Goal: Check status: Check status

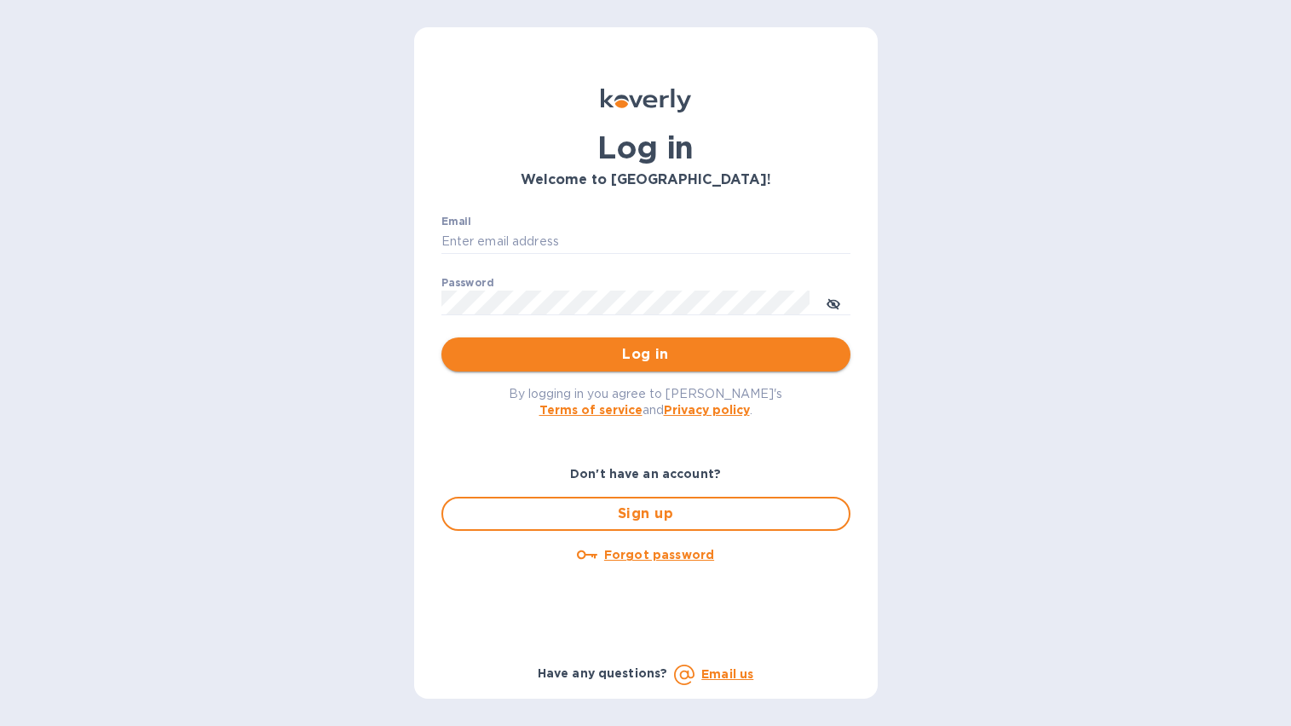
type input "admin@thenaturalwineco.com"
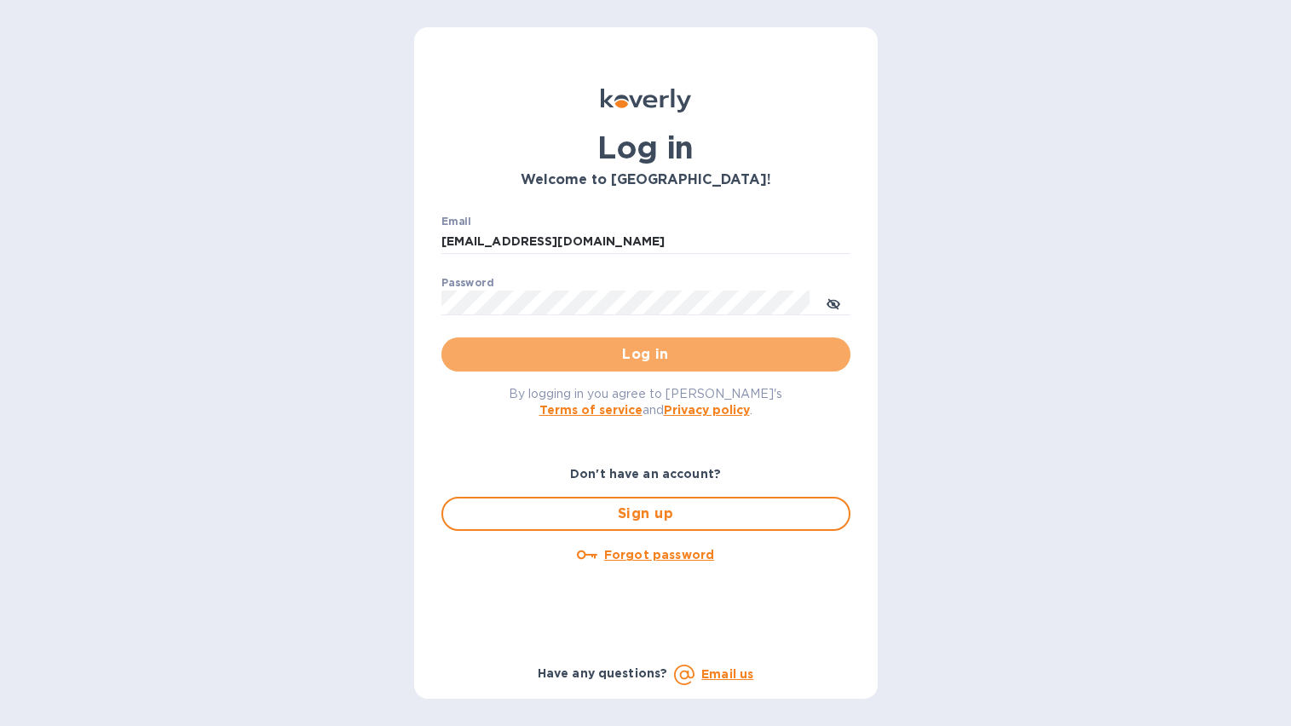
drag, startPoint x: 622, startPoint y: 360, endPoint x: 740, endPoint y: 350, distance: 118.0
click at [622, 360] on span "Log in" at bounding box center [646, 354] width 382 height 20
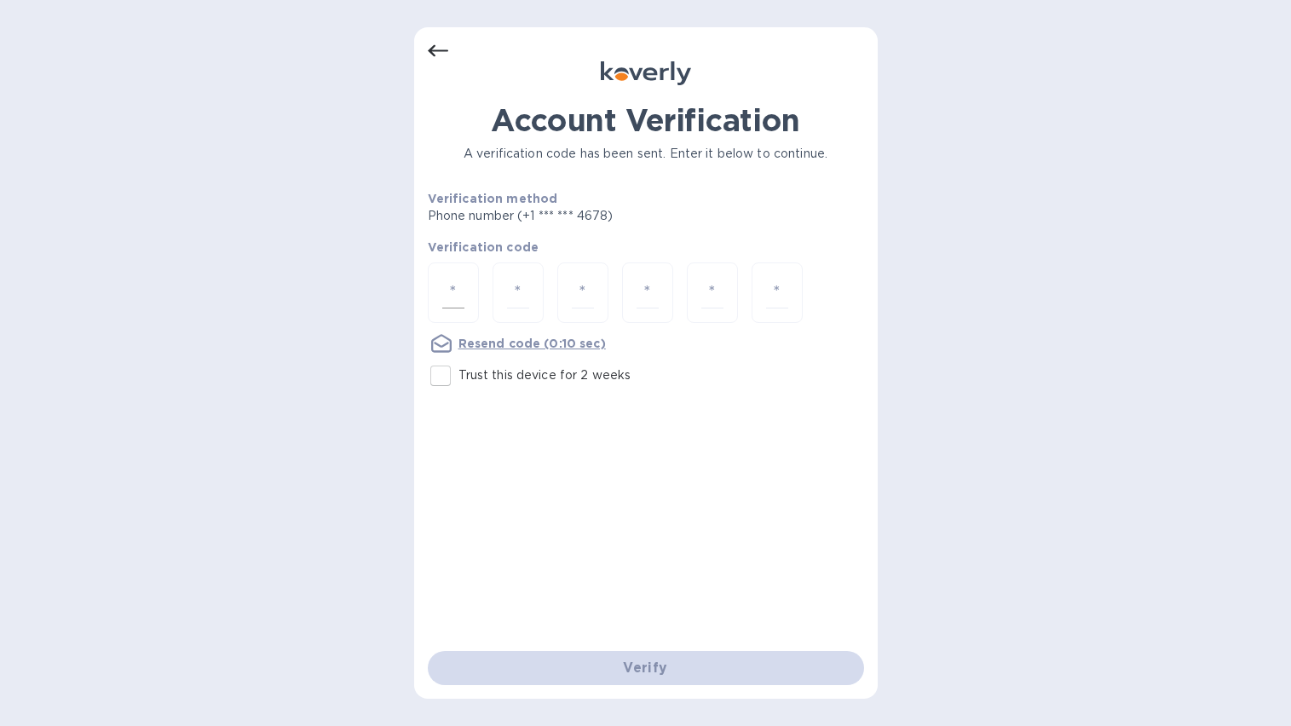
click at [455, 289] on input "number" at bounding box center [453, 293] width 22 height 32
type input "3"
type input "5"
type input "1"
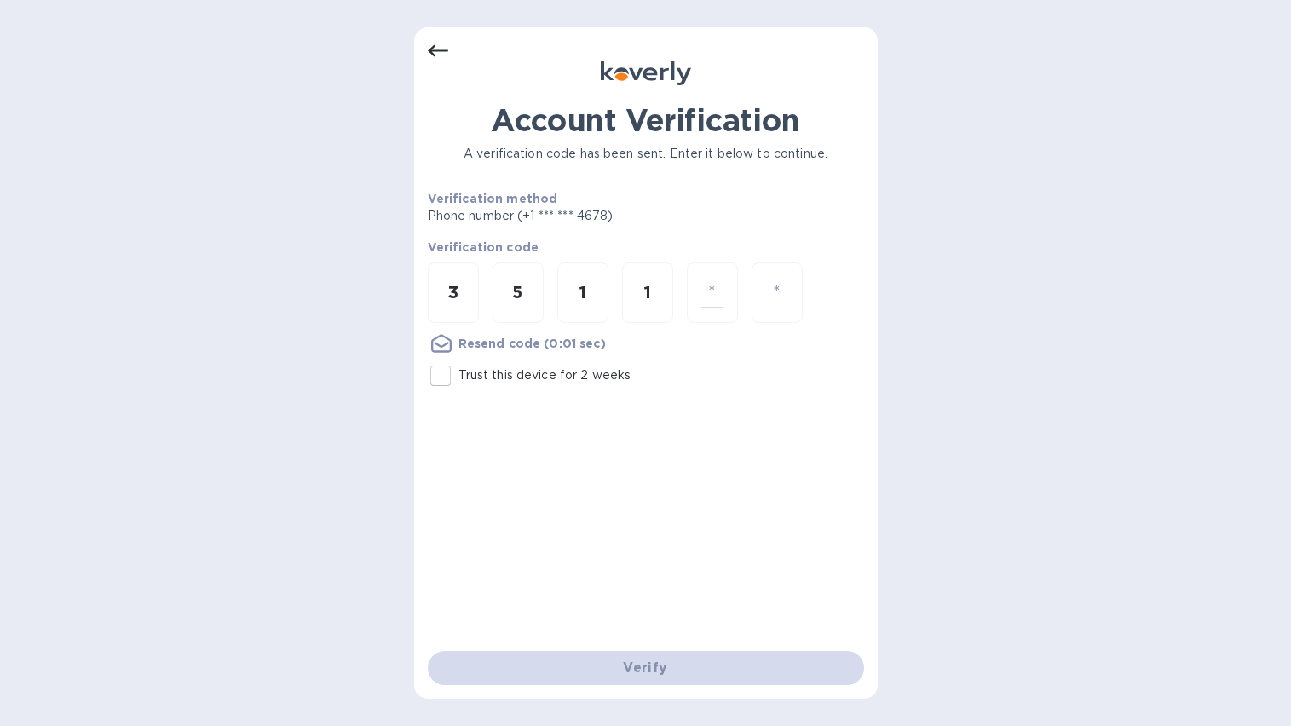
type input "7"
type input "1"
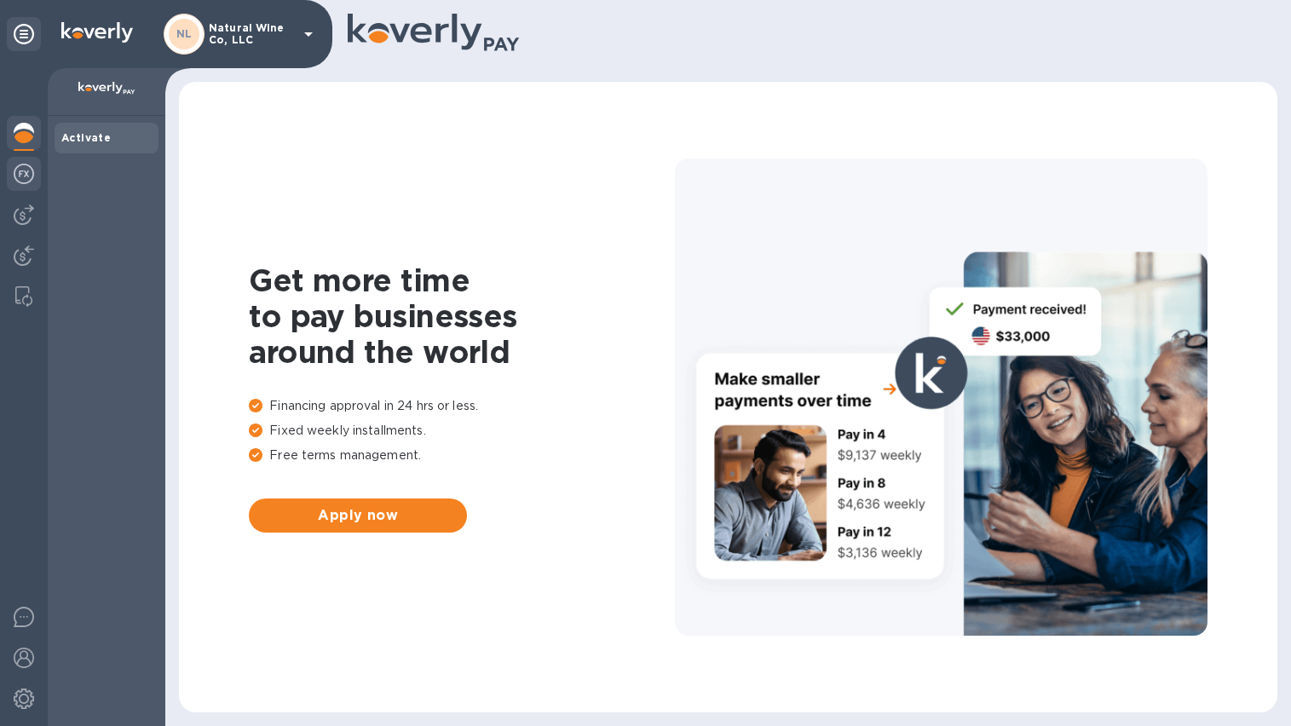
click at [28, 169] on img at bounding box center [24, 174] width 20 height 20
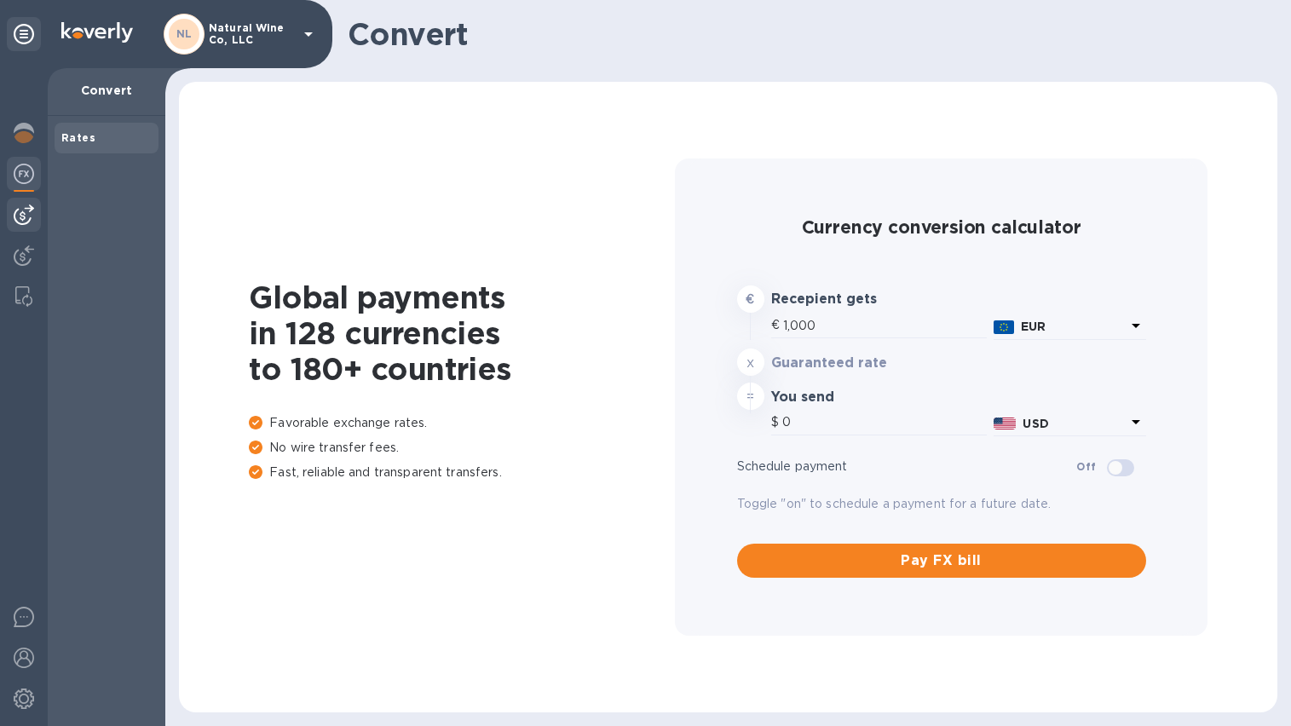
click at [14, 206] on img at bounding box center [24, 215] width 20 height 20
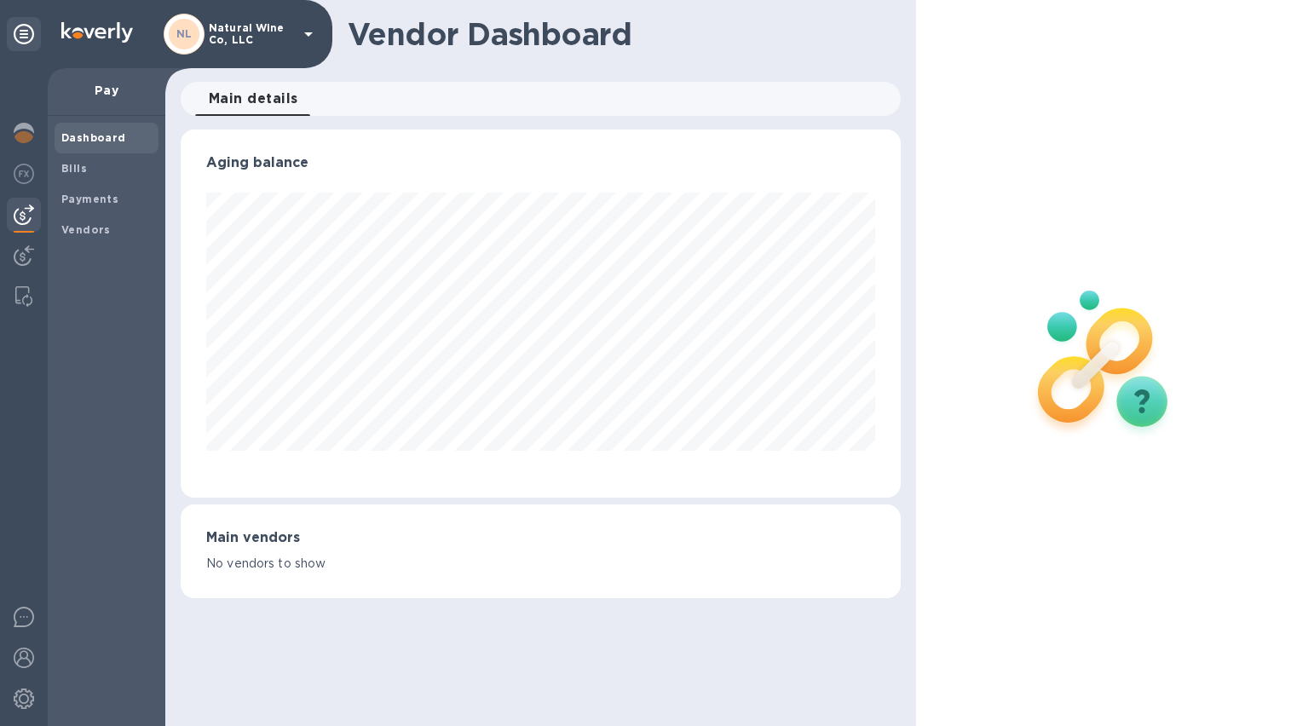
scroll to position [368, 719]
click at [92, 164] on span "Bills" at bounding box center [106, 168] width 90 height 17
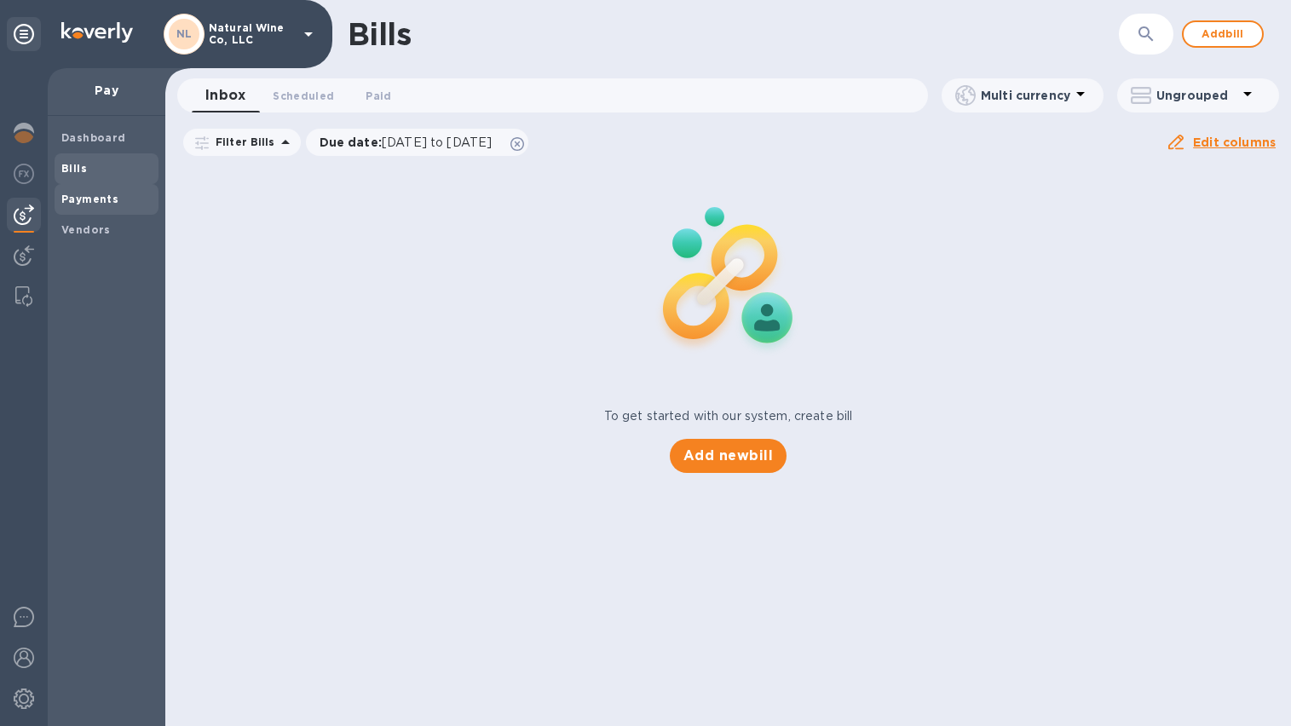
click at [95, 194] on b "Payments" at bounding box center [89, 199] width 57 height 13
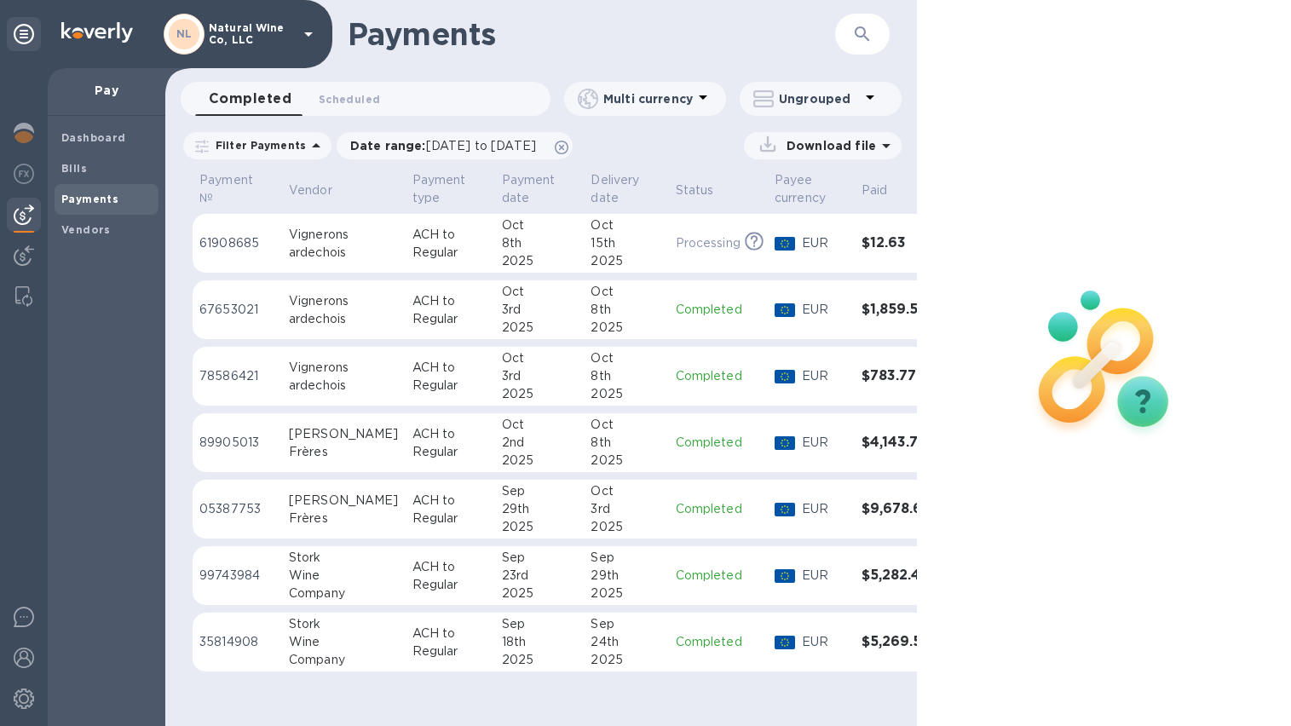
click at [514, 313] on div "3rd" at bounding box center [540, 310] width 76 height 18
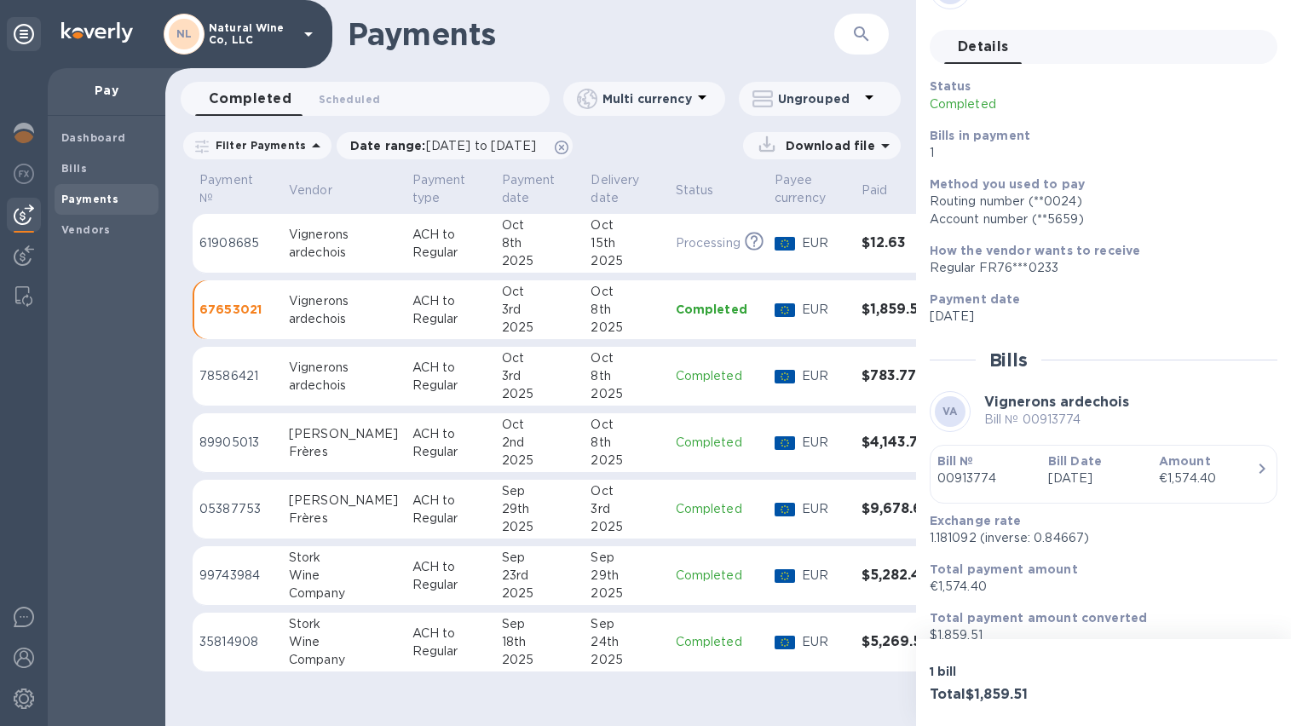
scroll to position [64, 0]
